Goal: Find specific page/section: Find specific page/section

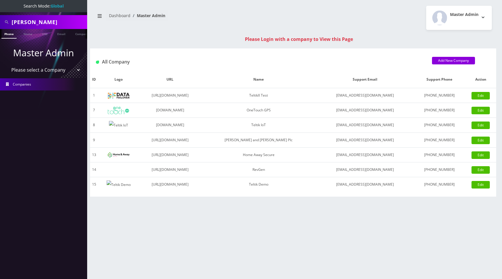
click at [47, 70] on select "Please select a Company TeltikX Test OneTouch GPS Teltik IoT [PERSON_NAME] and …" at bounding box center [44, 69] width 74 height 11
select select "1"
click at [7, 64] on select "Please select a Company TeltikX Test OneTouch GPS Teltik IoT [PERSON_NAME] and …" at bounding box center [44, 69] width 74 height 11
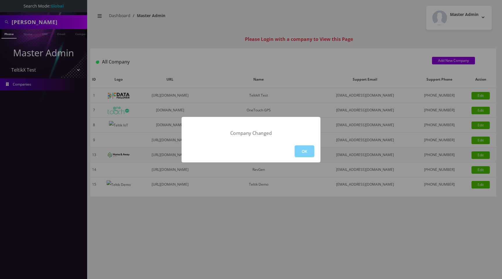
click at [301, 152] on button "OK" at bounding box center [304, 151] width 20 height 12
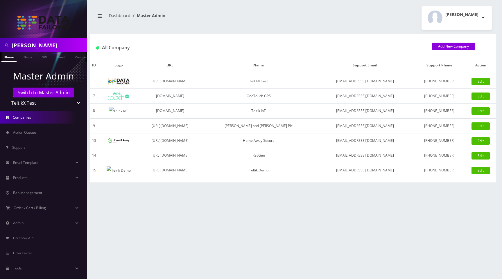
click at [31, 103] on select "TeltikX Test OneTouch GPS Teltik IoT Hale and Serrano Plc Home Away Secure RevG…" at bounding box center [44, 103] width 74 height 11
select select "7"
click at [7, 98] on select "TeltikX Test OneTouch GPS Teltik IoT Hale and Serrano Plc Home Away Secure RevG…" at bounding box center [44, 103] width 74 height 11
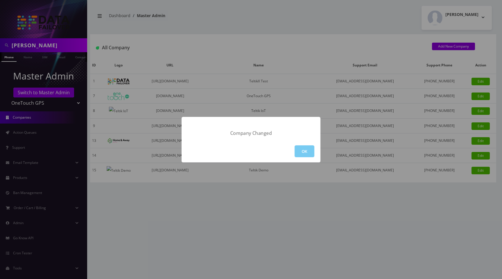
click at [303, 148] on button "OK" at bounding box center [304, 151] width 20 height 12
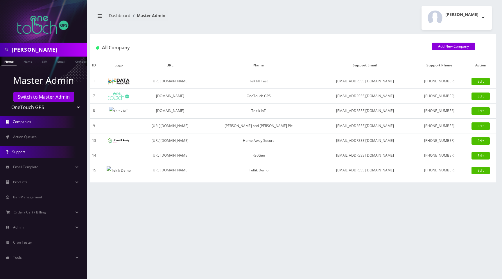
click at [44, 156] on link "Support" at bounding box center [43, 152] width 87 height 12
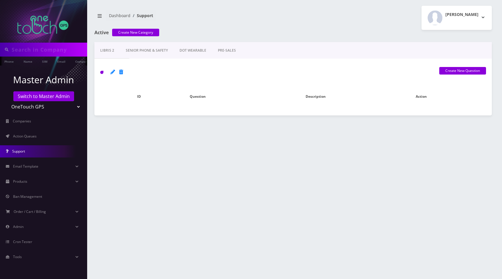
type input "[PERSON_NAME]"
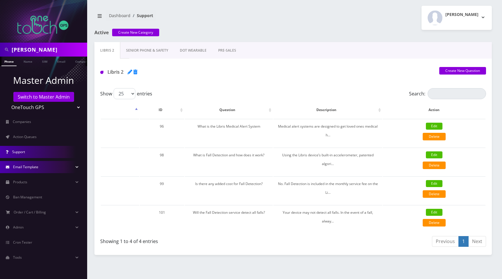
click at [36, 167] on span "Email Template" at bounding box center [25, 167] width 25 height 5
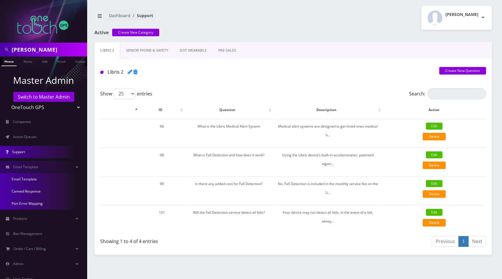
drag, startPoint x: 32, startPoint y: 178, endPoint x: 57, endPoint y: 179, distance: 25.0
click at [32, 178] on link "Email Template" at bounding box center [43, 179] width 87 height 12
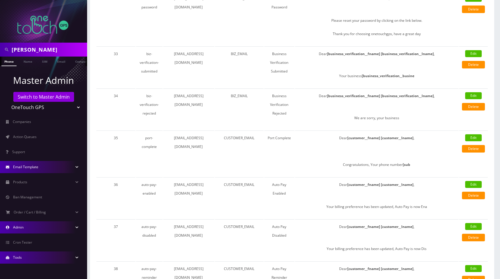
scroll to position [192, 0]
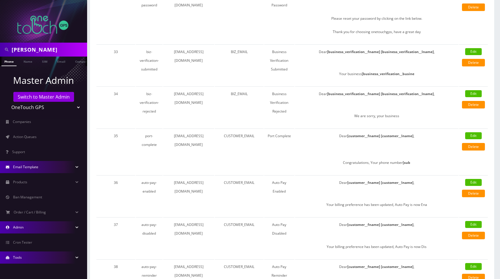
click at [32, 231] on link "Admin" at bounding box center [43, 227] width 87 height 12
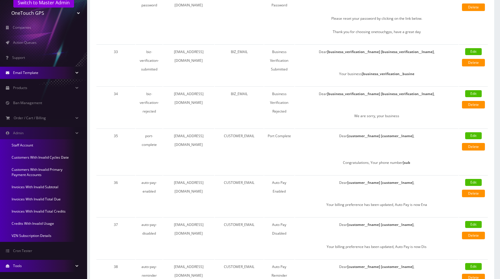
scroll to position [99, 0]
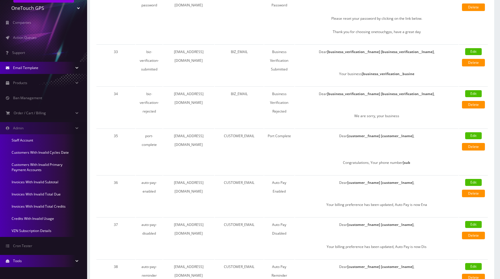
click at [28, 142] on link "Staff Account" at bounding box center [43, 140] width 87 height 12
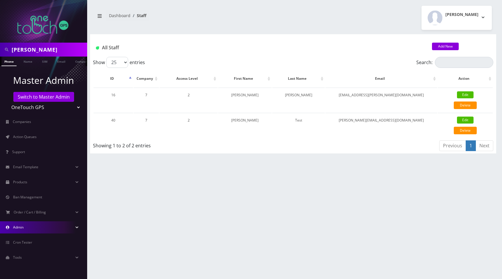
drag, startPoint x: 334, startPoint y: 20, endPoint x: 320, endPoint y: 4, distance: 21.4
click at [334, 20] on div "[PERSON_NAME] Logout" at bounding box center [394, 18] width 203 height 24
click at [21, 104] on select "TeltikX Test OneTouch GPS Teltik IoT [PERSON_NAME] and [PERSON_NAME] Plc Home A…" at bounding box center [44, 107] width 74 height 11
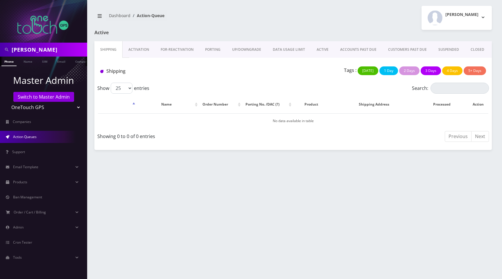
click at [327, 15] on div "[PERSON_NAME] Logout" at bounding box center [394, 18] width 203 height 24
click at [315, 18] on div "[PERSON_NAME] Logout" at bounding box center [394, 18] width 203 height 24
click at [352, 15] on div "[PERSON_NAME] Logout" at bounding box center [394, 18] width 203 height 24
